Goal: Transaction & Acquisition: Purchase product/service

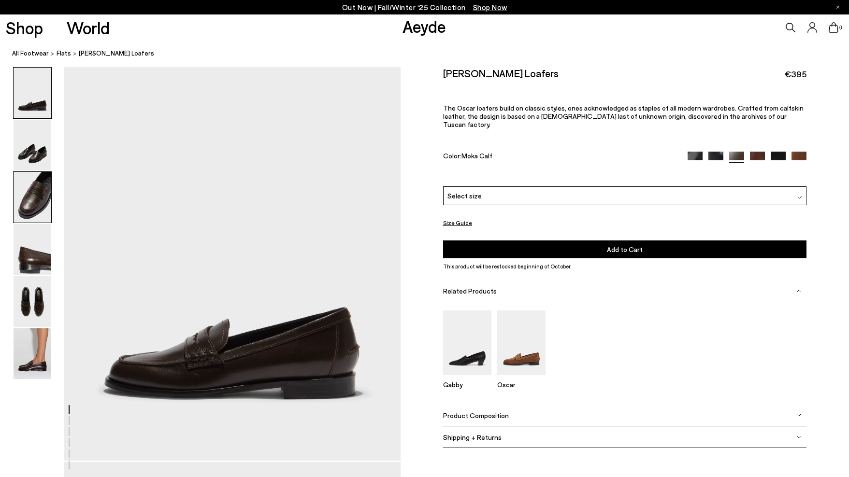
click at [34, 203] on img at bounding box center [33, 197] width 38 height 51
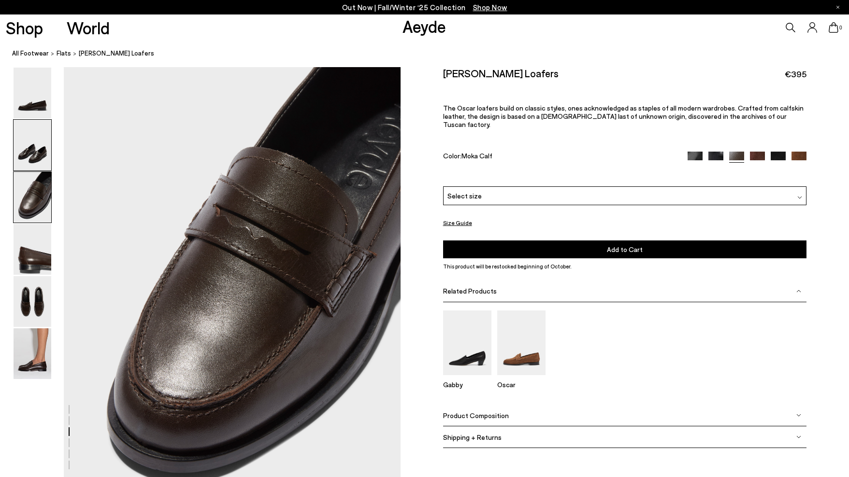
scroll to position [863, 0]
click at [32, 153] on img at bounding box center [33, 145] width 38 height 51
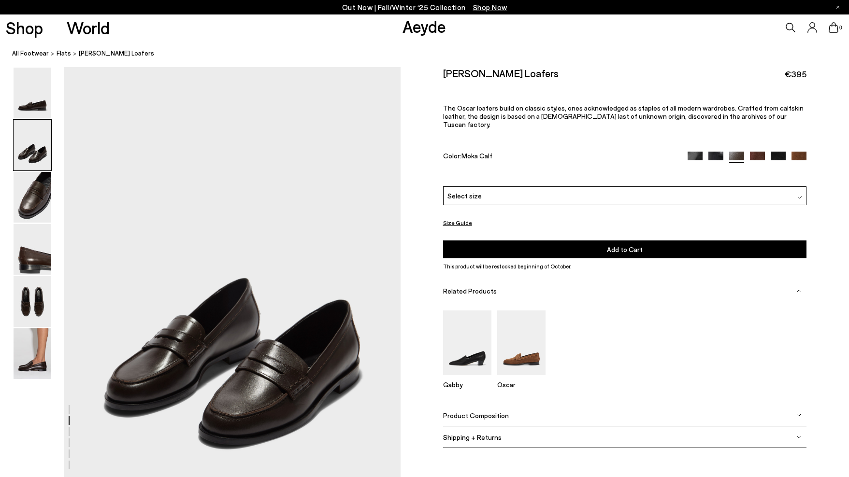
scroll to position [413, 0]
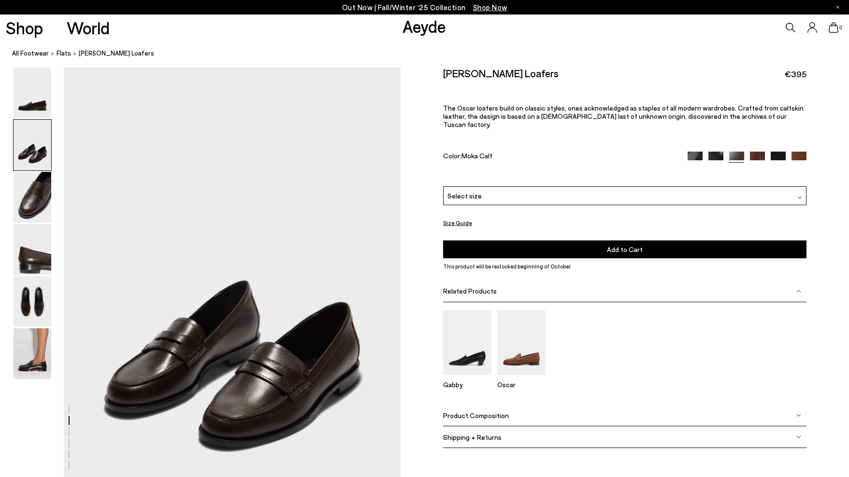
click at [551, 186] on div "Select size" at bounding box center [625, 195] width 364 height 19
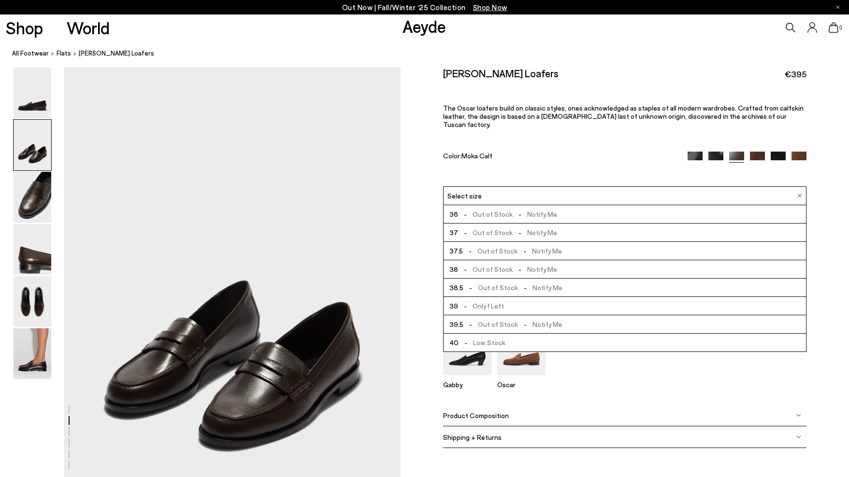
click at [500, 263] on span "- Out of Stock - Notify Me" at bounding box center [507, 269] width 99 height 12
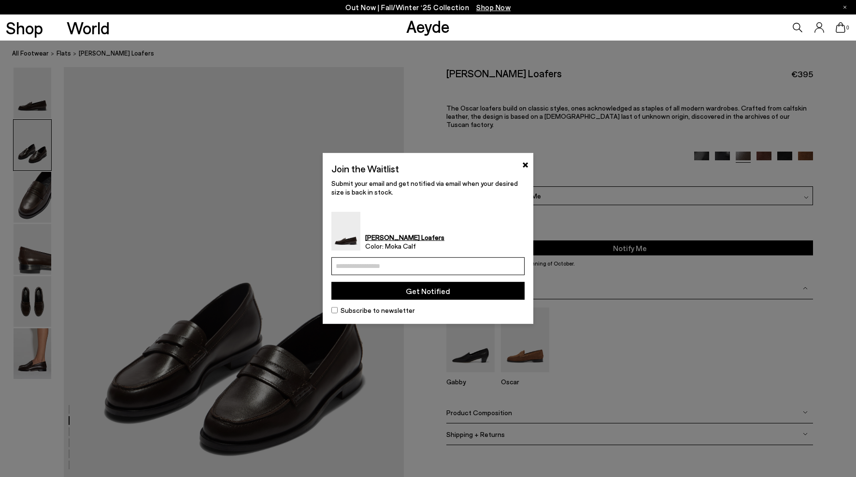
click at [521, 166] on div "Join the Waitlist ×" at bounding box center [428, 170] width 193 height 17
click at [525, 162] on button "×" at bounding box center [525, 164] width 6 height 12
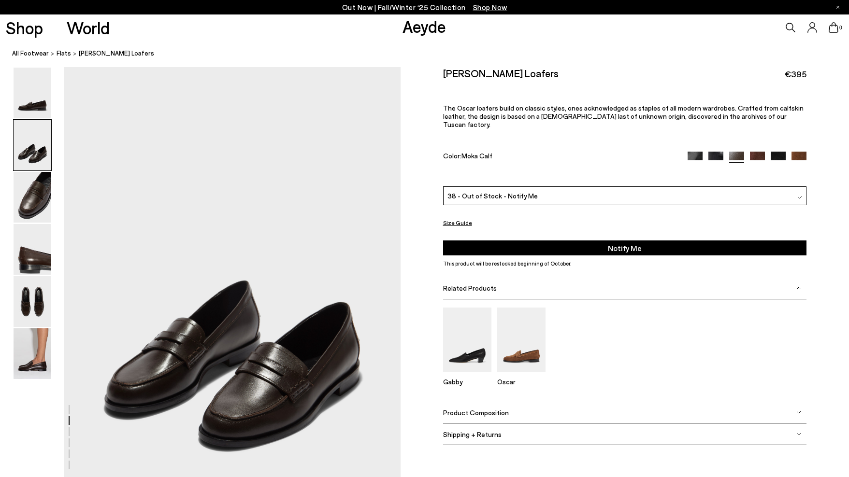
click at [714, 152] on img at bounding box center [716, 159] width 15 height 15
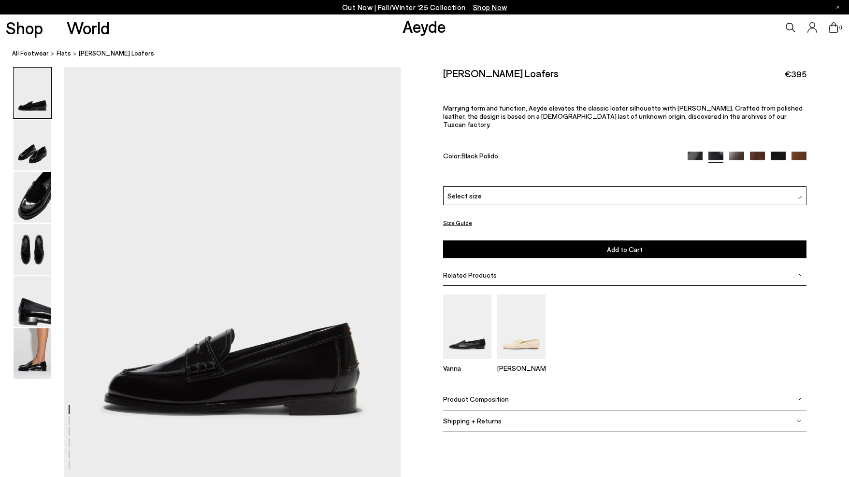
click at [700, 152] on img at bounding box center [695, 159] width 15 height 15
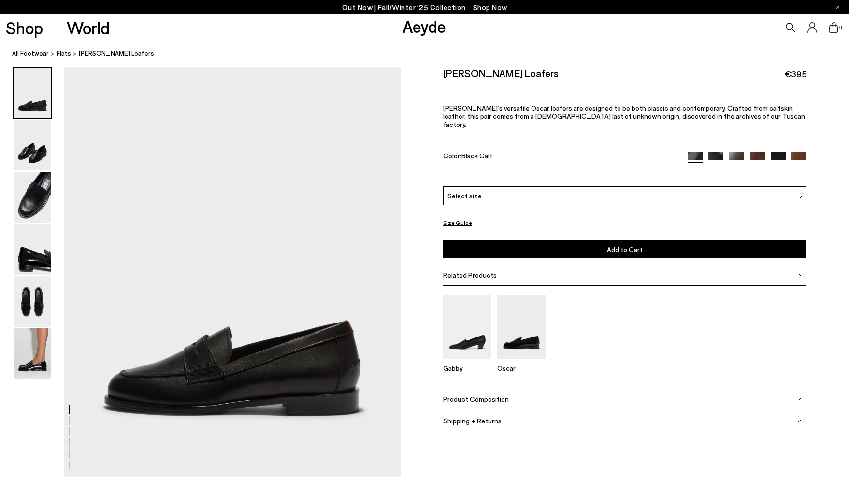
click at [599, 187] on div "Select size" at bounding box center [625, 196] width 364 height 19
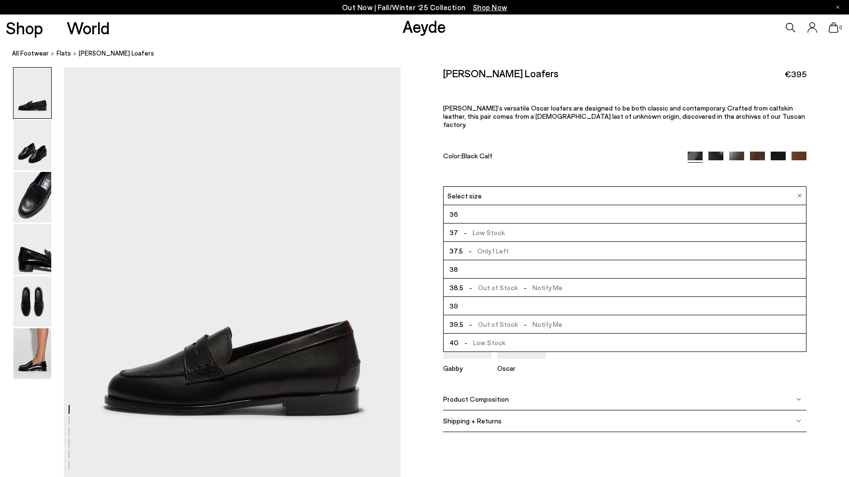
click at [468, 261] on li "38" at bounding box center [625, 269] width 363 height 18
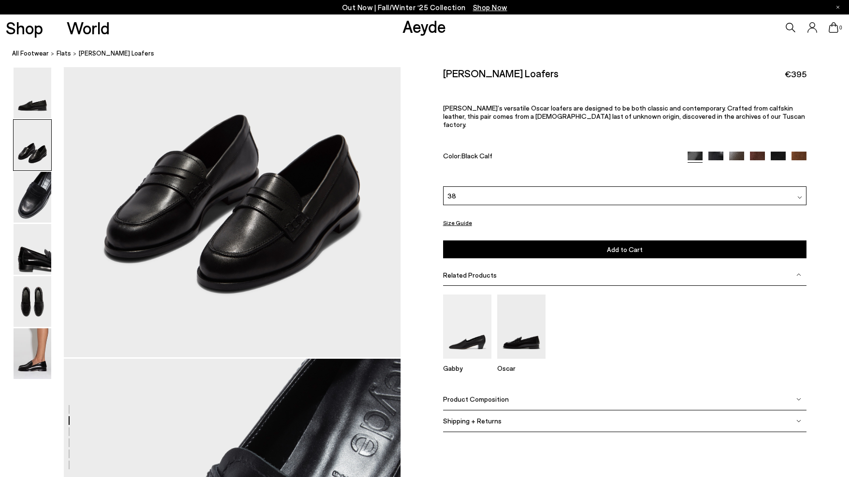
scroll to position [571, 0]
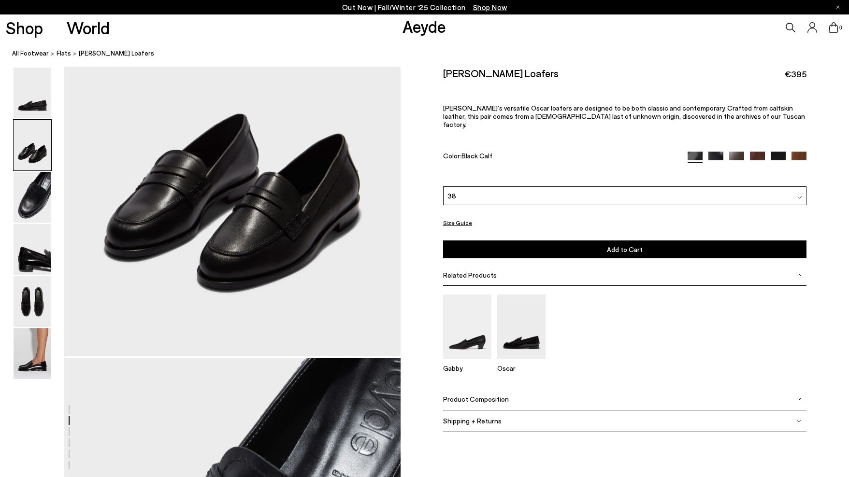
click at [457, 217] on button "Size Guide" at bounding box center [457, 223] width 29 height 12
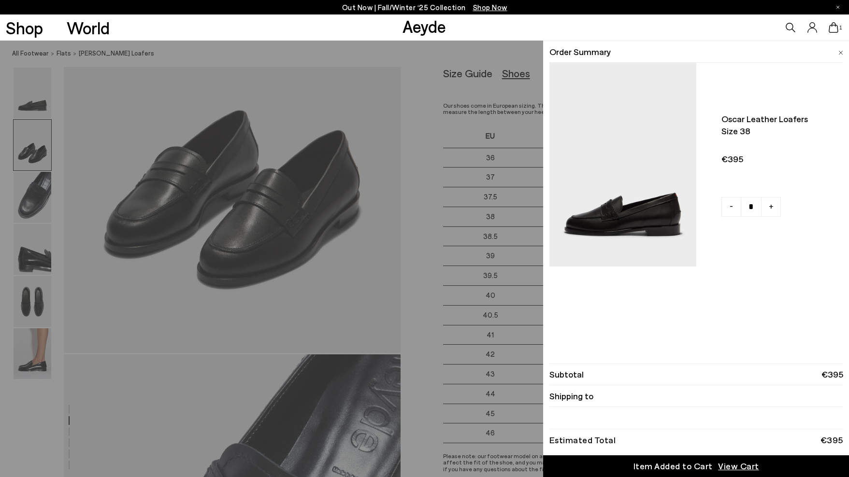
scroll to position [575, 0]
click at [843, 49] on div "Order Summary Oscar leather loafers Size 38 - +" at bounding box center [696, 192] width 306 height 302
click at [839, 51] on img at bounding box center [841, 53] width 5 height 4
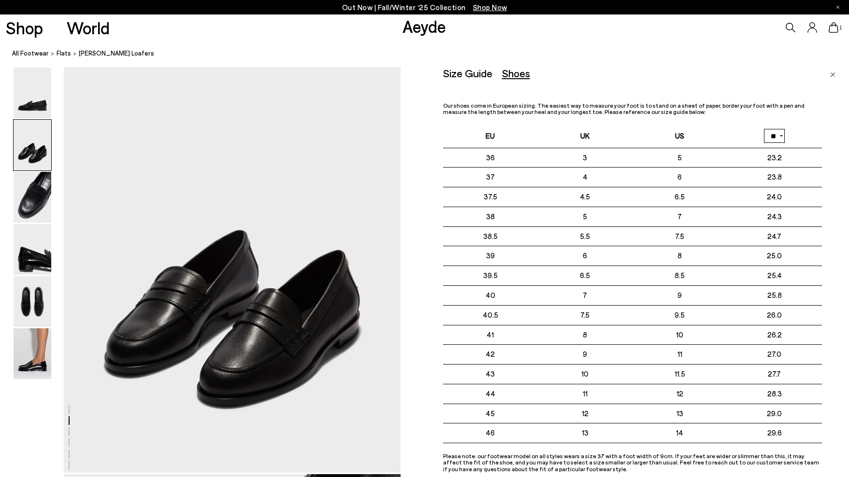
scroll to position [0, 0]
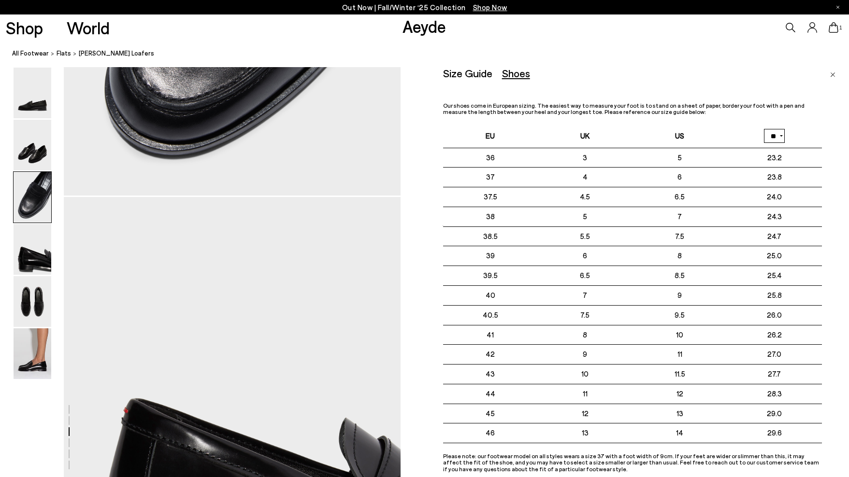
scroll to position [1313, 0]
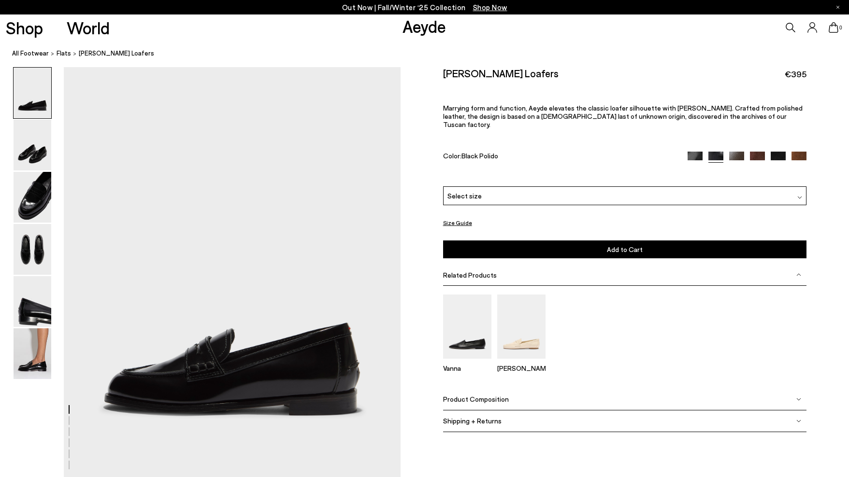
click at [524, 187] on div "Select size" at bounding box center [625, 196] width 364 height 19
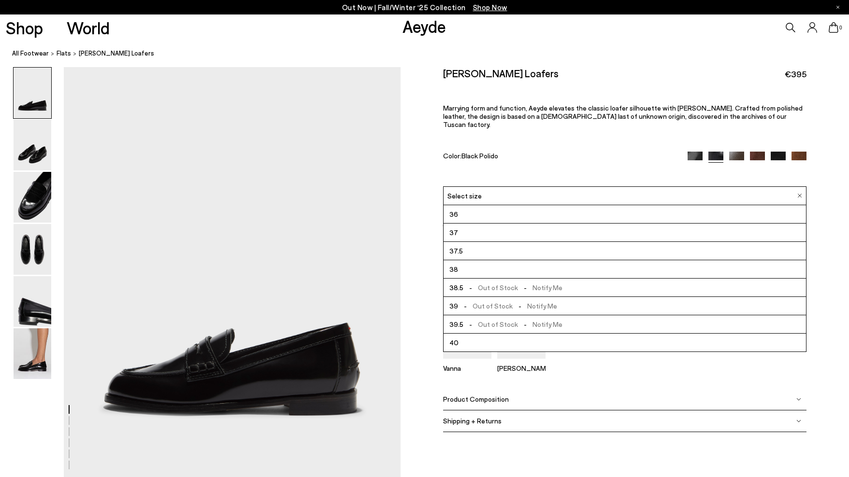
click at [539, 152] on div "Color: Black Polido" at bounding box center [559, 157] width 233 height 11
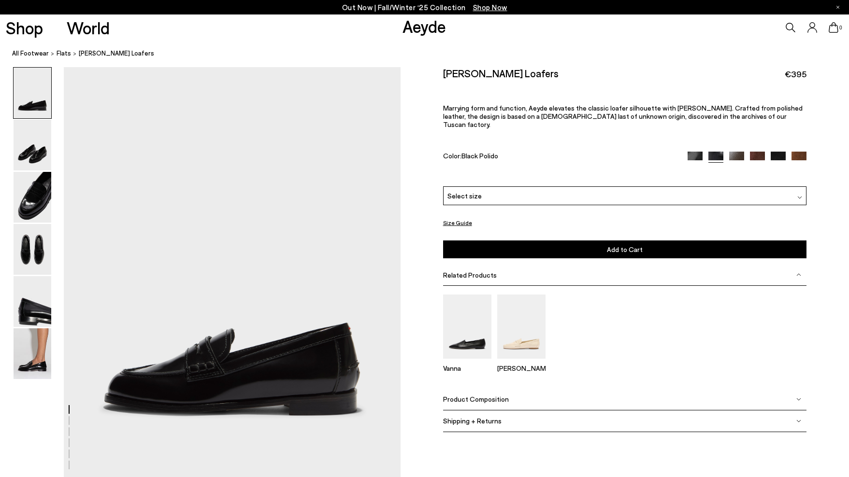
click at [780, 152] on img at bounding box center [778, 159] width 15 height 15
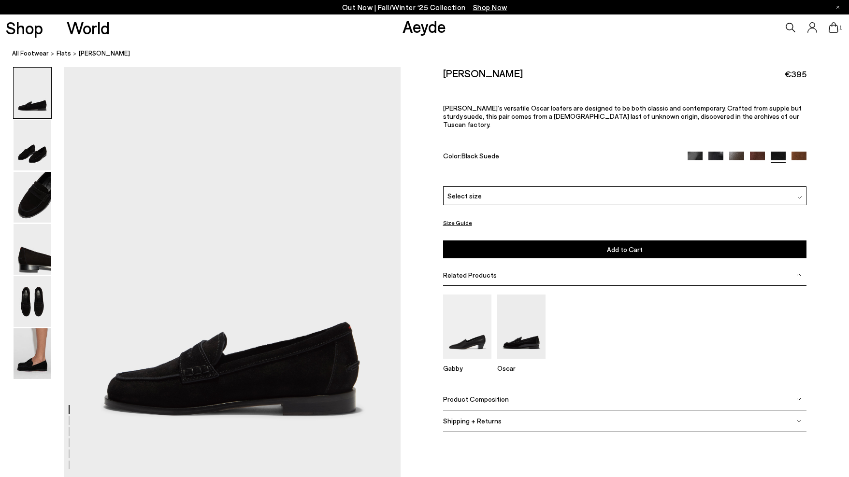
click at [805, 152] on img at bounding box center [799, 159] width 15 height 15
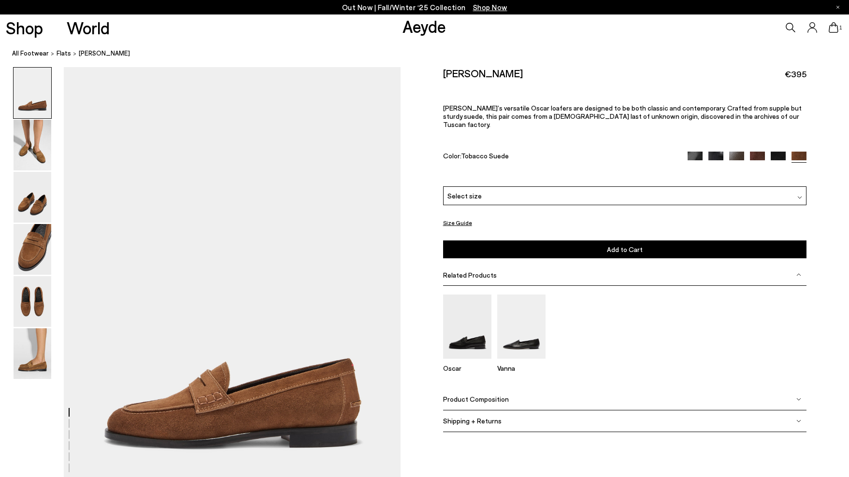
click at [756, 152] on img at bounding box center [757, 159] width 15 height 15
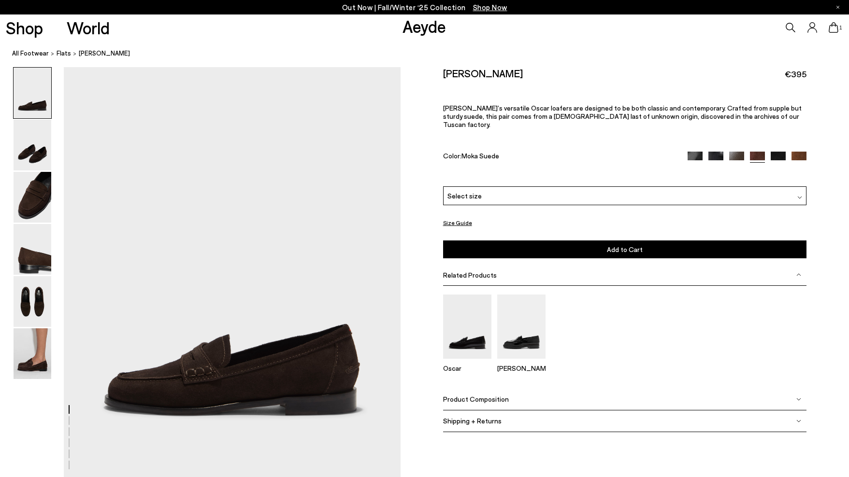
click at [734, 152] on img at bounding box center [736, 159] width 15 height 15
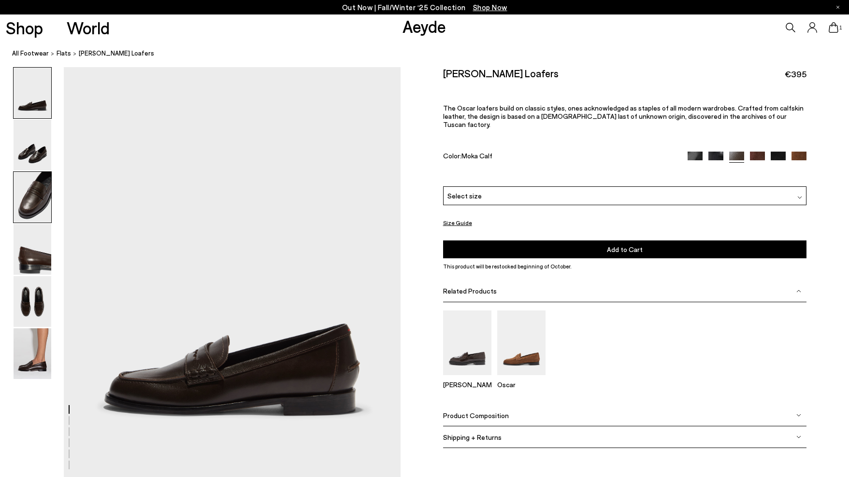
click at [33, 191] on img at bounding box center [33, 197] width 38 height 51
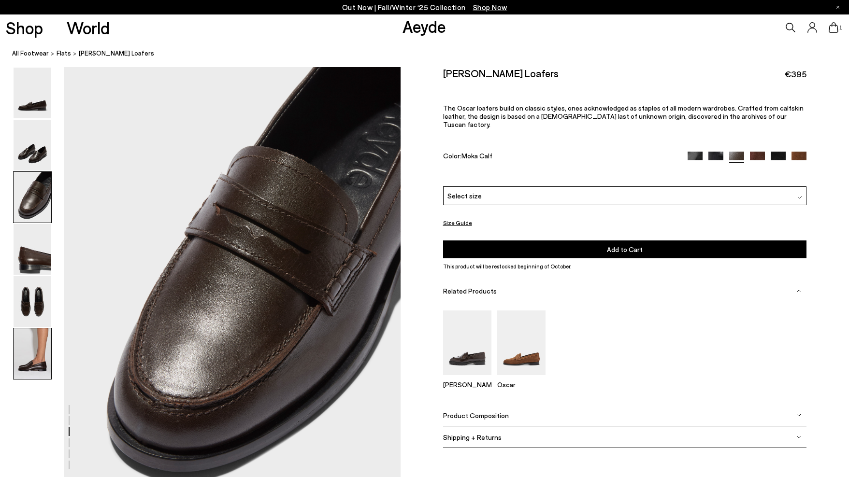
click at [37, 360] on img at bounding box center [33, 354] width 38 height 51
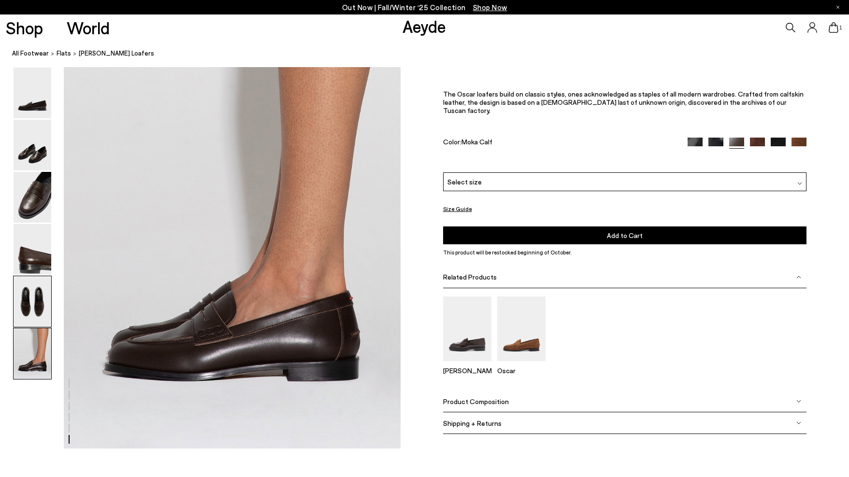
click at [36, 318] on img at bounding box center [33, 301] width 38 height 51
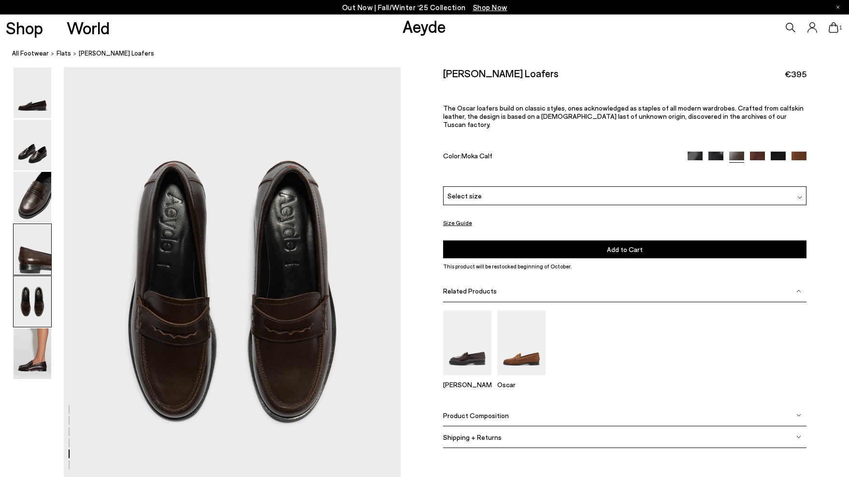
click at [37, 265] on img at bounding box center [33, 249] width 38 height 51
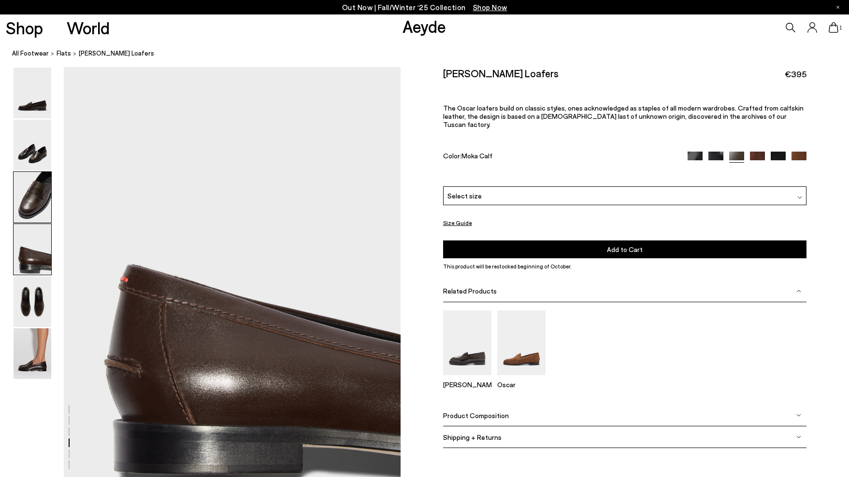
click at [41, 190] on img at bounding box center [33, 197] width 38 height 51
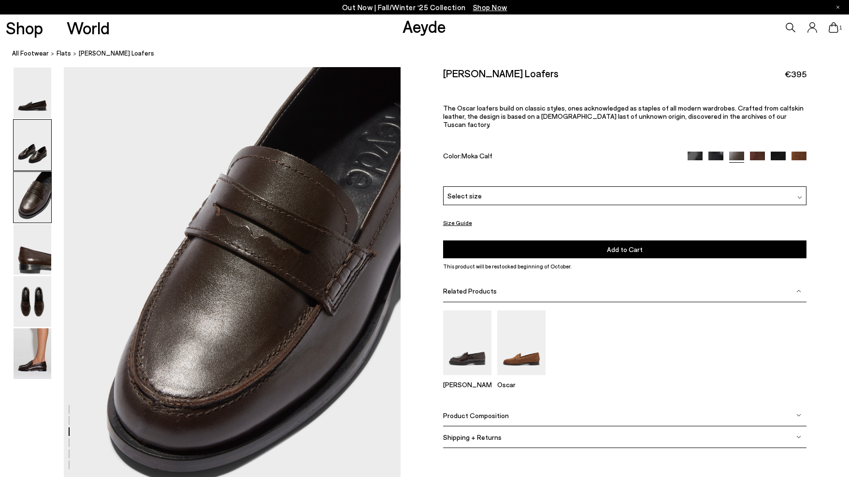
click at [37, 147] on img at bounding box center [33, 145] width 38 height 51
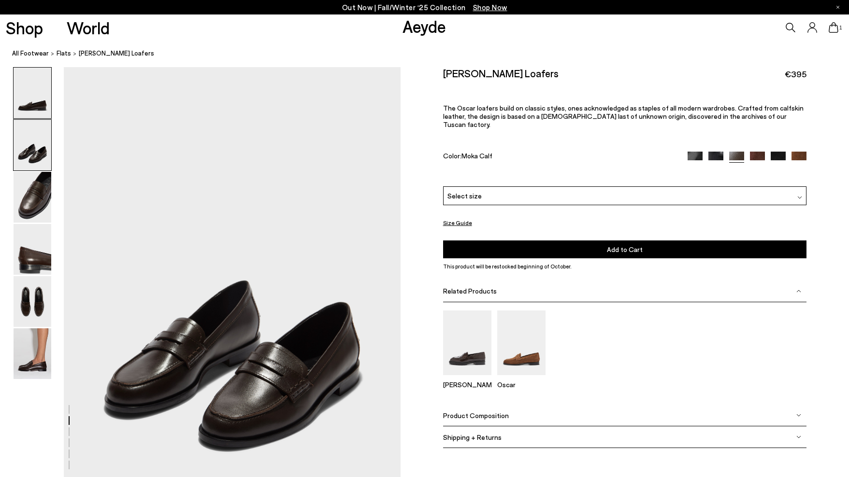
click at [37, 87] on img at bounding box center [33, 93] width 38 height 51
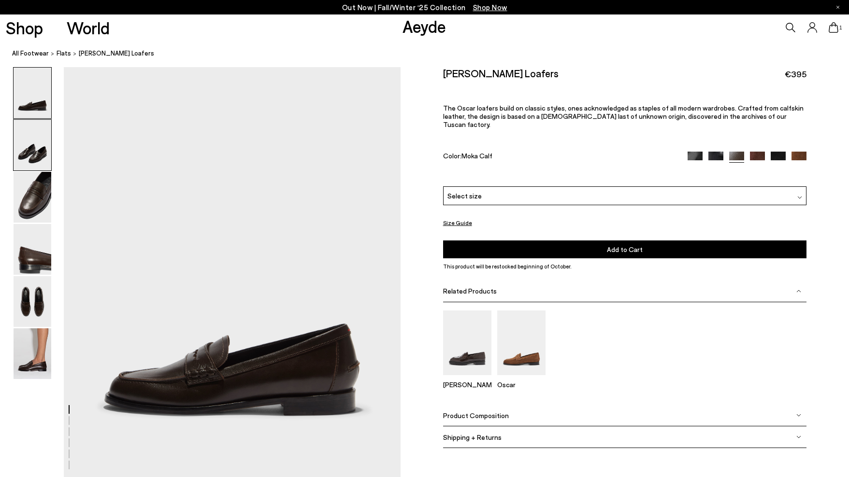
click at [45, 167] on img at bounding box center [33, 145] width 38 height 51
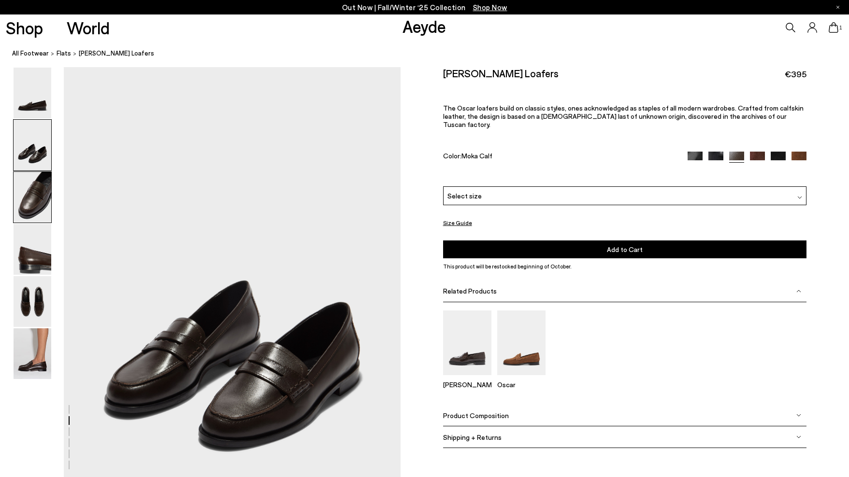
click at [42, 190] on img at bounding box center [33, 197] width 38 height 51
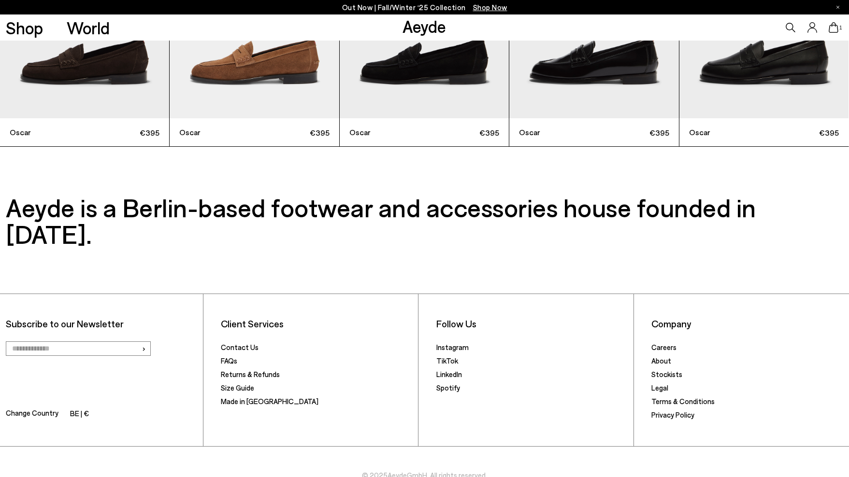
scroll to position [3574, 0]
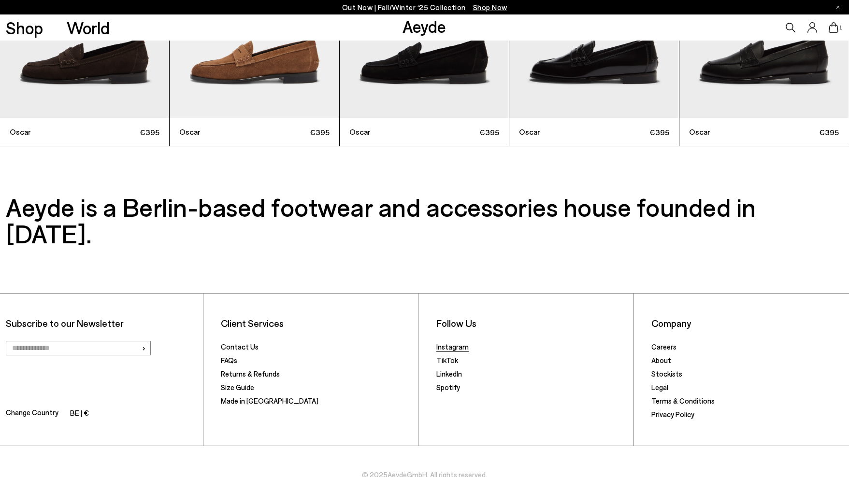
click at [440, 343] on link "Instagram" at bounding box center [452, 347] width 32 height 9
